Goal: Information Seeking & Learning: Find specific fact

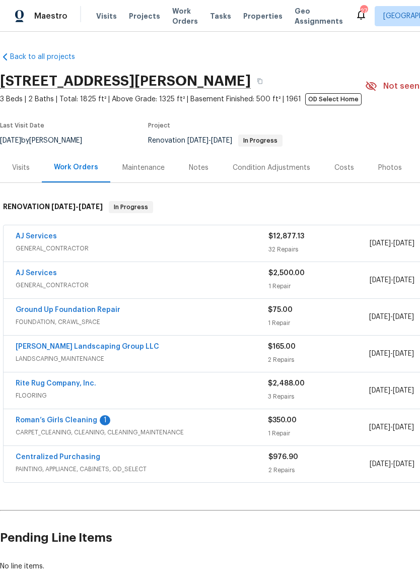
click at [343, 169] on div "Costs" at bounding box center [344, 168] width 20 height 10
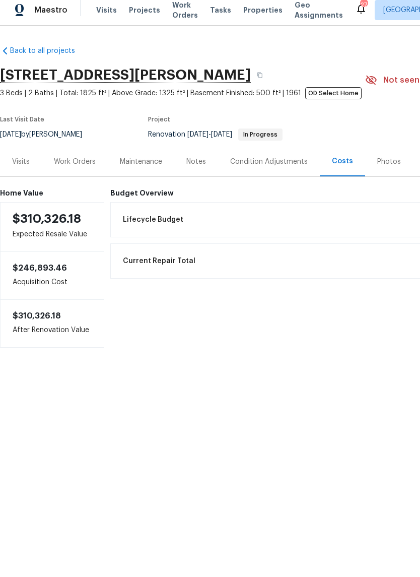
click at [12, 258] on div "$246,893.46 Acquisition Cost" at bounding box center [52, 281] width 104 height 47
click at [12, 260] on div "$246,893.46 Acquisition Cost" at bounding box center [52, 281] width 104 height 47
click at [11, 258] on div "$246,893.46 Acquisition Cost" at bounding box center [52, 281] width 104 height 47
click at [8, 247] on div "$310,326.18 Expected Resale Value" at bounding box center [52, 233] width 104 height 50
click at [12, 258] on div "$246,893.46 Acquisition Cost" at bounding box center [52, 281] width 104 height 47
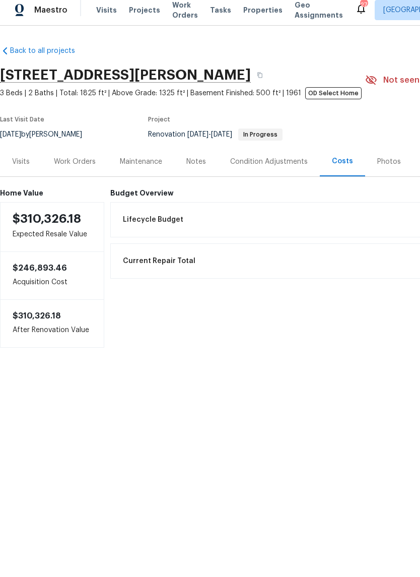
click at [12, 258] on div "$246,893.46 Acquisition Cost" at bounding box center [52, 281] width 104 height 47
click at [12, 251] on div "$310,326.18 Expected Resale Value" at bounding box center [52, 233] width 104 height 50
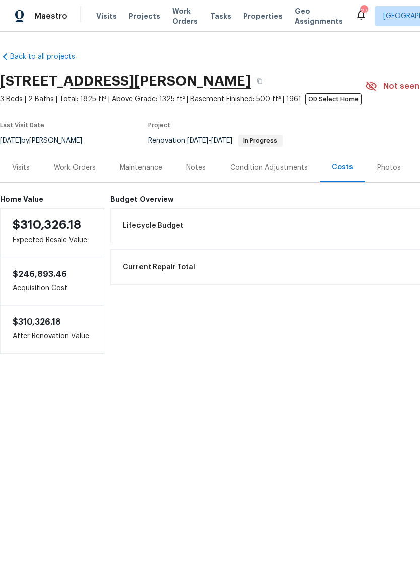
click at [11, 246] on div "$310,326.18 Expected Resale Value" at bounding box center [52, 233] width 104 height 50
